Goal: Book appointment/travel/reservation

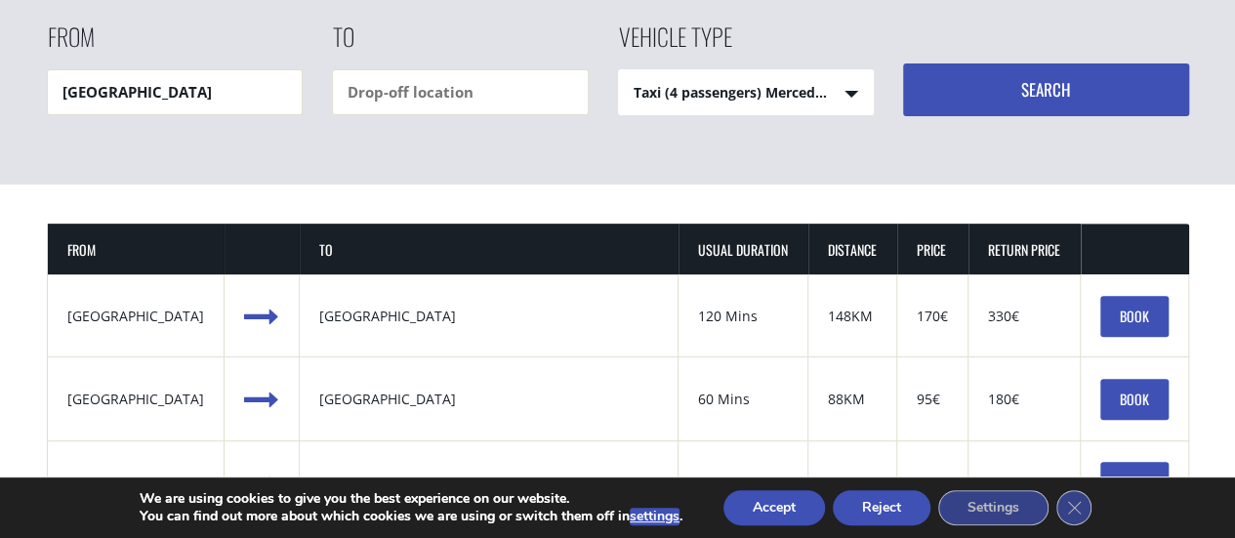
scroll to position [293, 0]
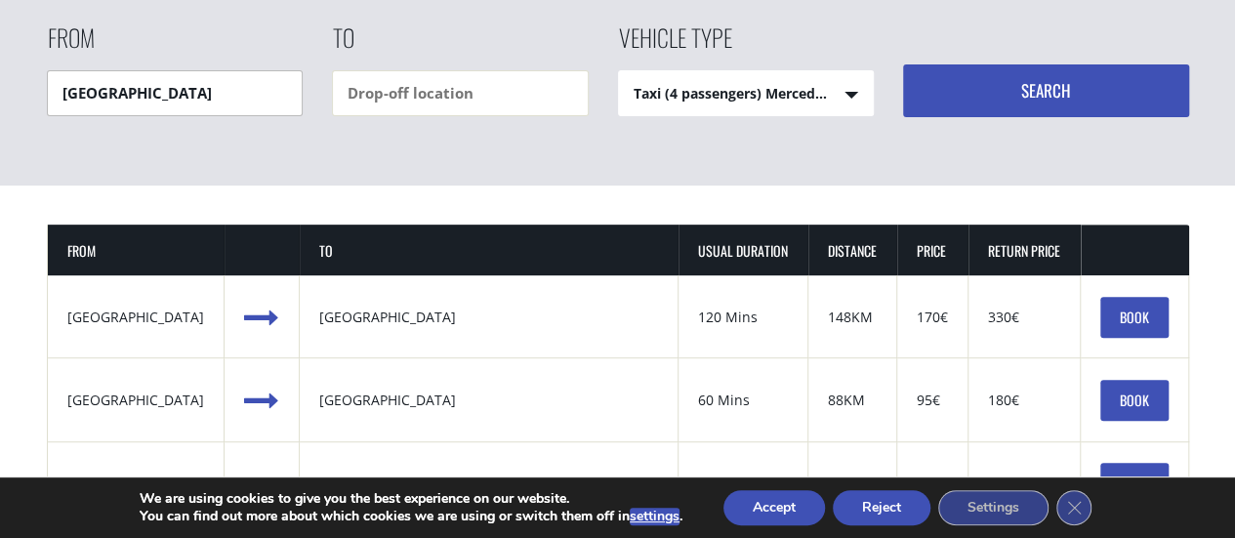
click at [190, 84] on input "Heraklion airport" at bounding box center [175, 93] width 257 height 46
drag, startPoint x: 154, startPoint y: 97, endPoint x: 39, endPoint y: 93, distance: 115.3
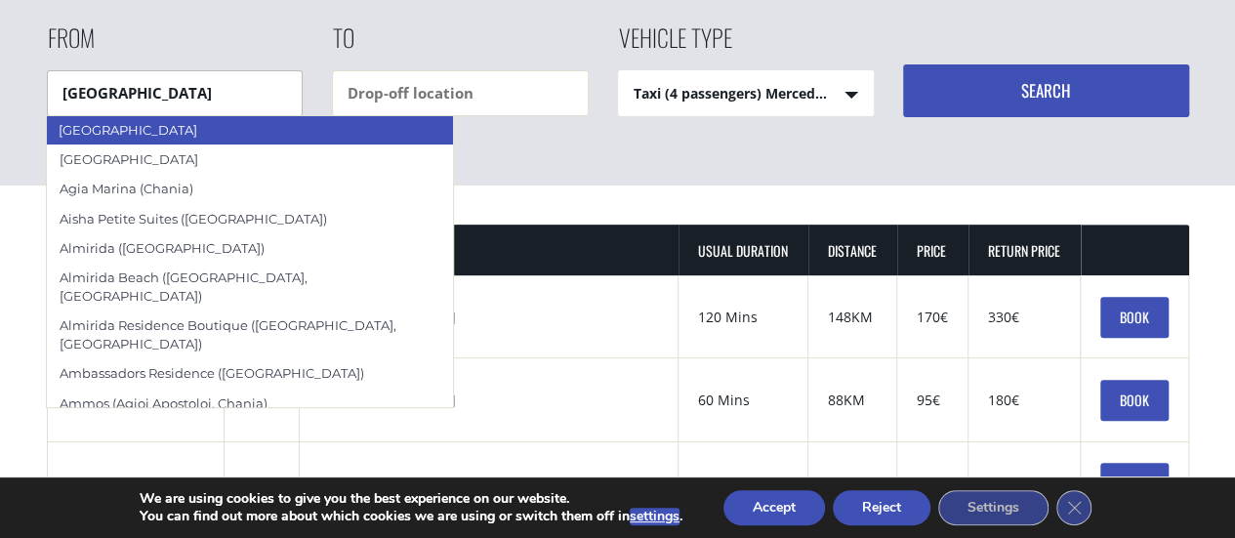
click at [103, 132] on div "[GEOGRAPHIC_DATA]" at bounding box center [250, 129] width 408 height 29
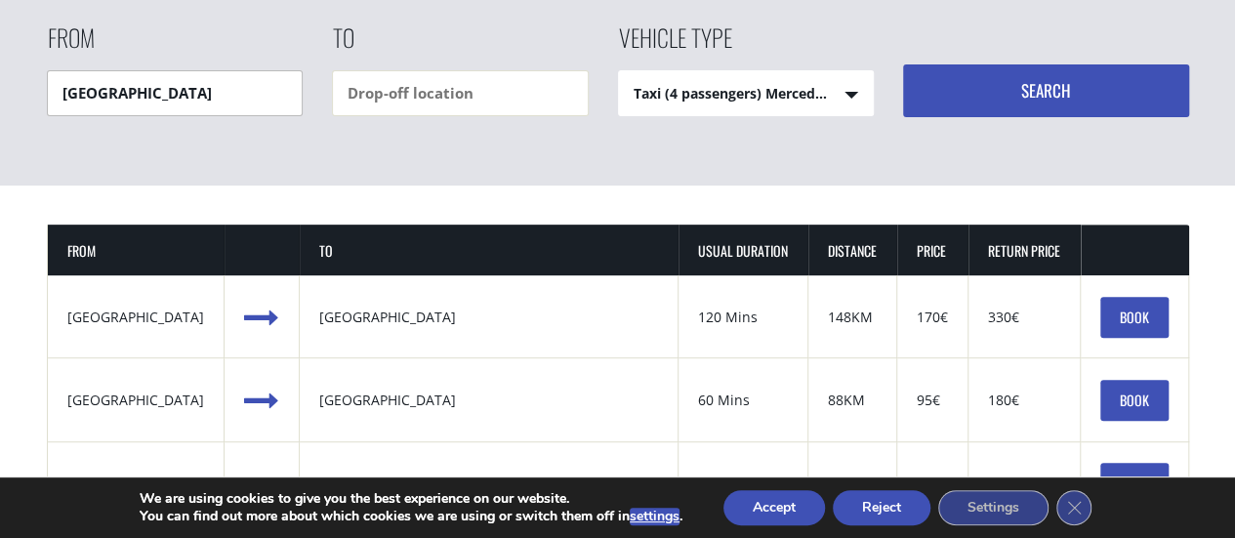
type input "[GEOGRAPHIC_DATA]"
click at [1045, 67] on button "Search" at bounding box center [1046, 90] width 286 height 53
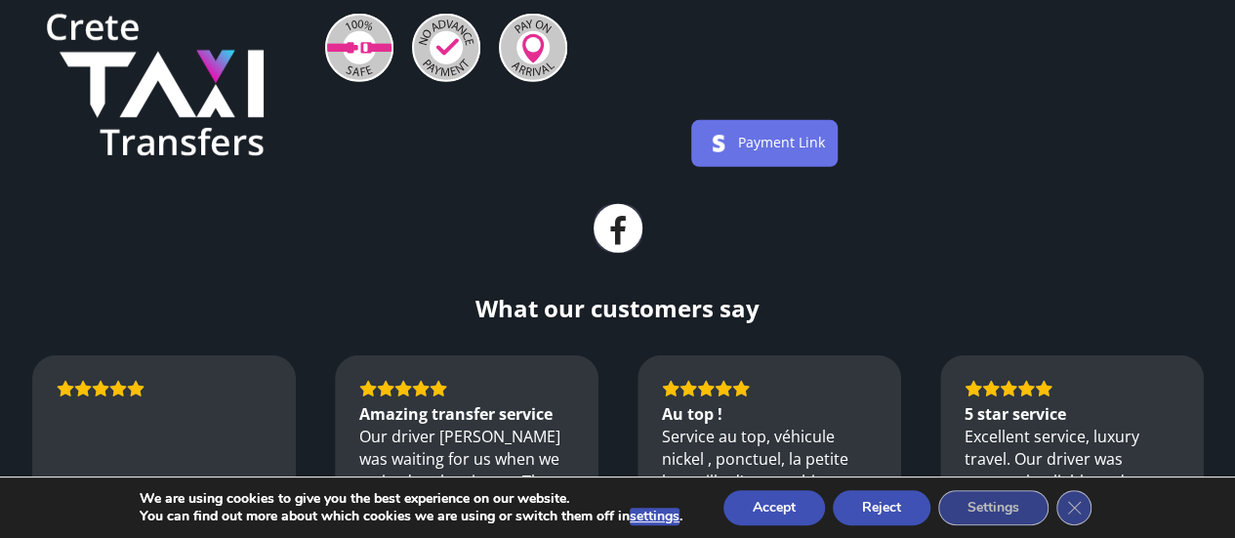
scroll to position [2343, 0]
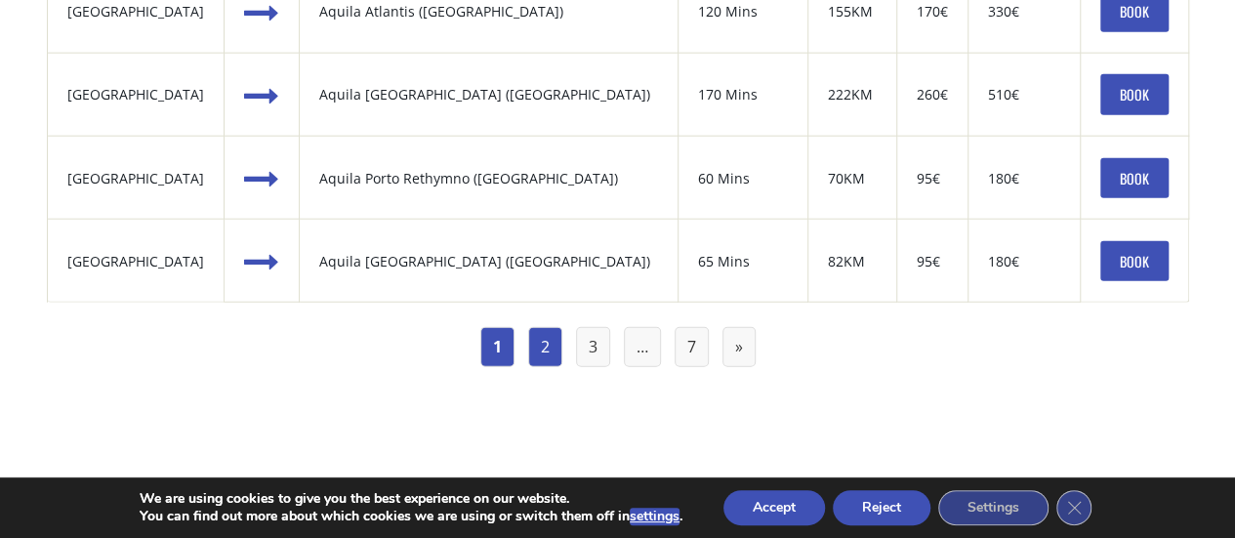
click at [547, 341] on link "2" at bounding box center [545, 347] width 34 height 40
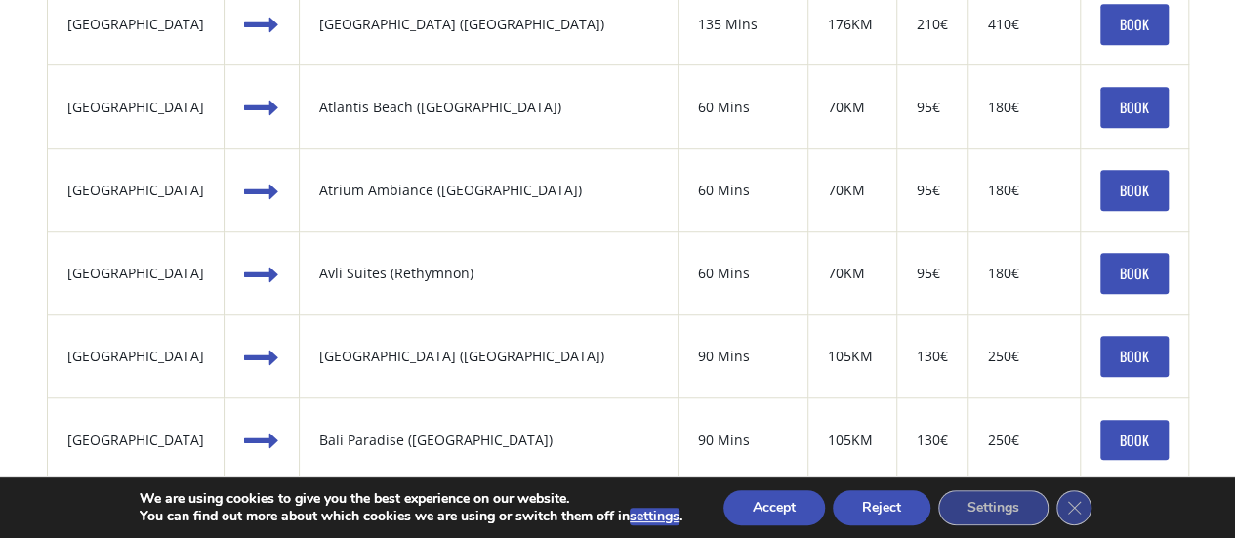
scroll to position [879, 0]
